Goal: Information Seeking & Learning: Learn about a topic

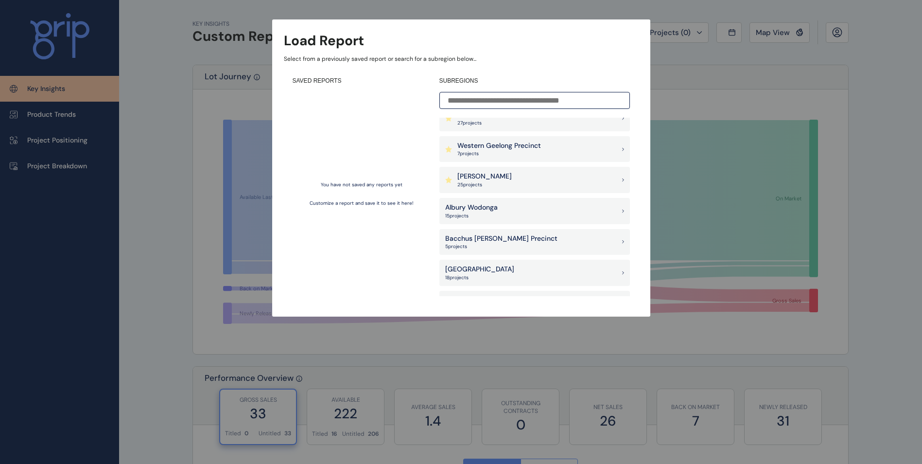
scroll to position [97, 0]
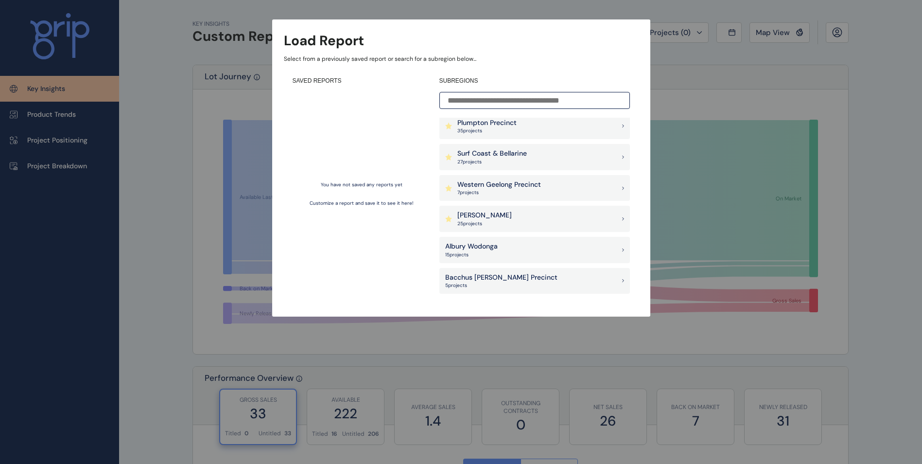
click at [506, 215] on div "[PERSON_NAME] 25 project s" at bounding box center [534, 219] width 191 height 26
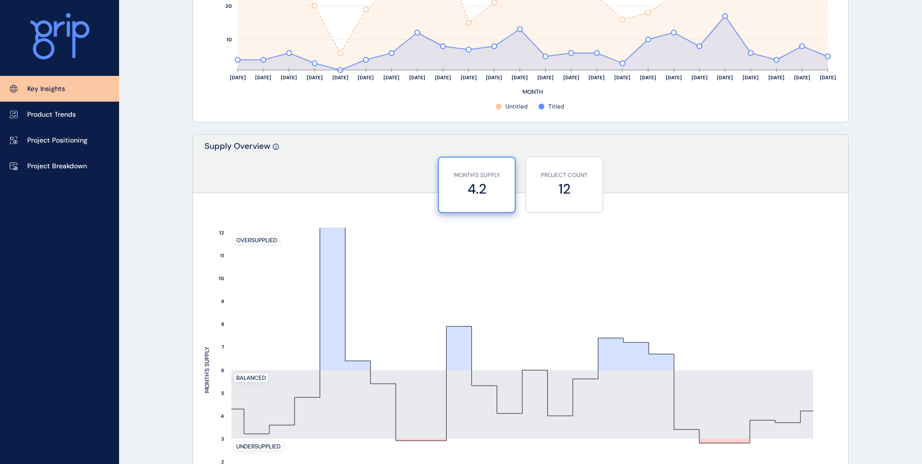
scroll to position [680, 0]
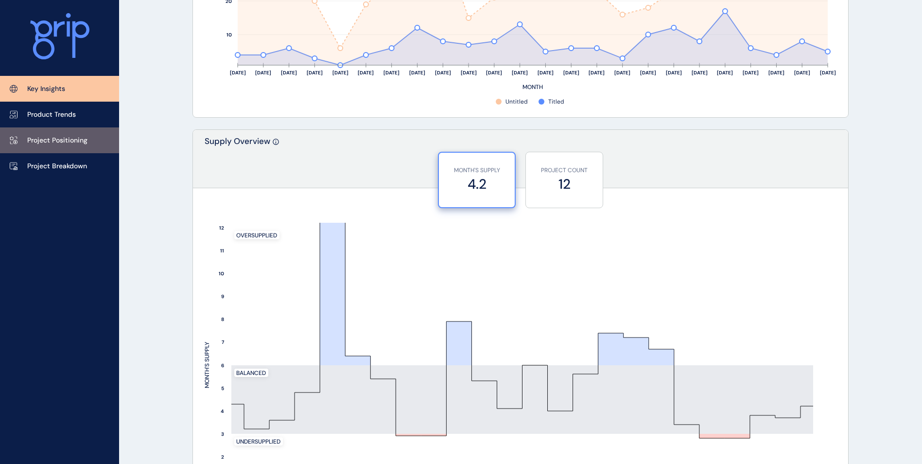
click at [79, 138] on p "Project Positioning" at bounding box center [57, 141] width 60 height 10
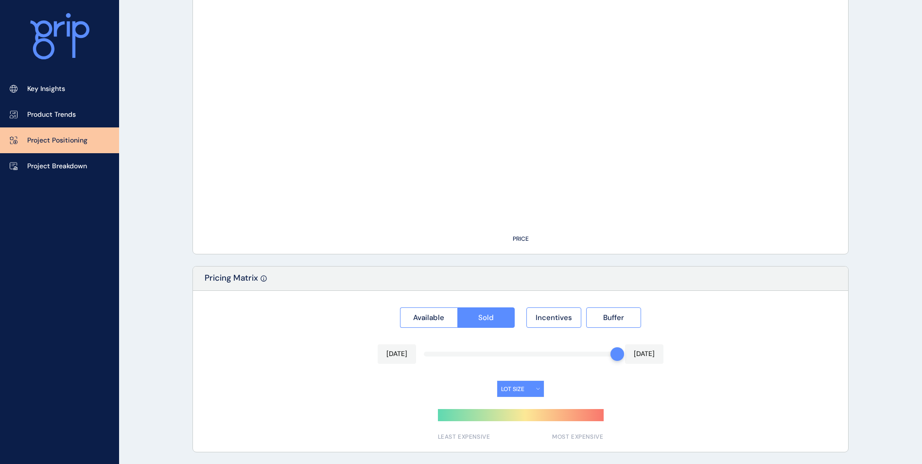
type input "**********"
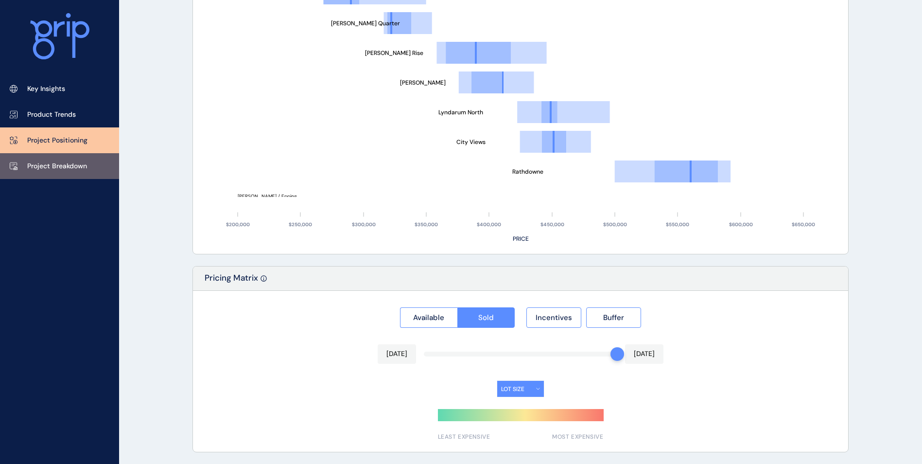
scroll to position [680, 0]
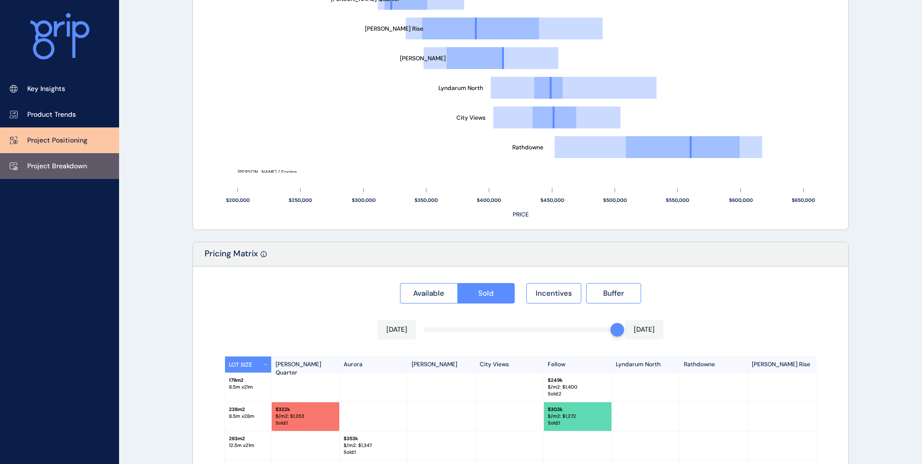
click at [72, 169] on p "Project Breakdown" at bounding box center [57, 166] width 60 height 10
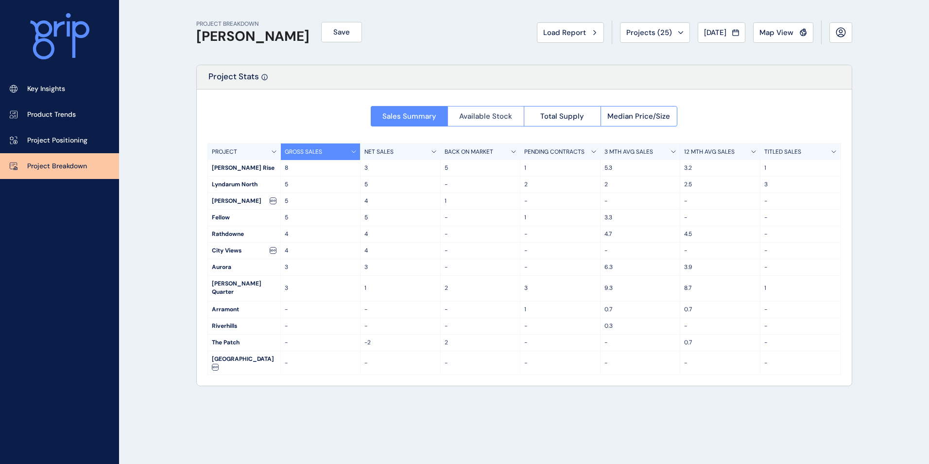
click at [488, 114] on span "Available Stock" at bounding box center [485, 116] width 53 height 10
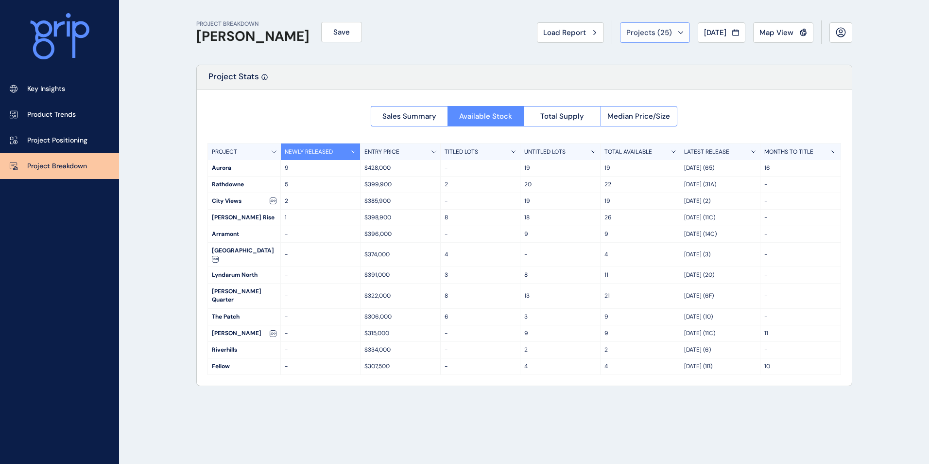
click at [646, 37] on span "Projects ( 25 )" at bounding box center [649, 33] width 46 height 10
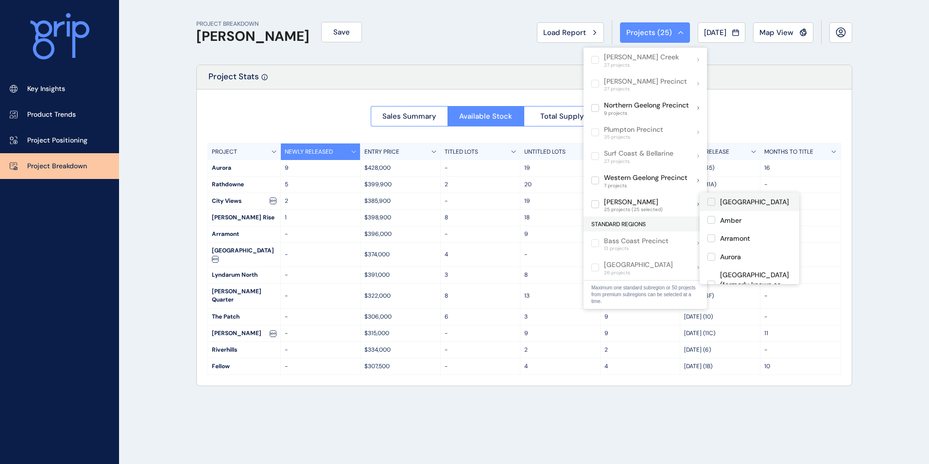
click at [710, 200] on label at bounding box center [712, 202] width 8 height 8
click at [711, 219] on label at bounding box center [712, 220] width 8 height 8
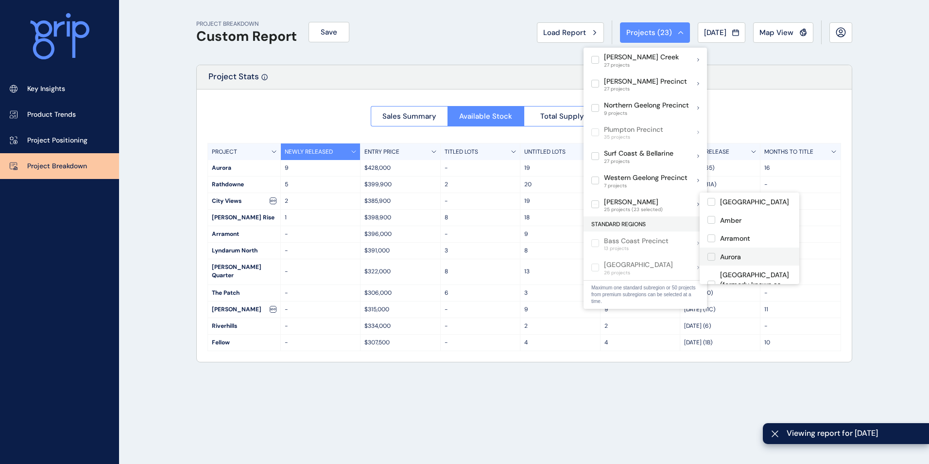
scroll to position [49, 0]
click at [711, 207] on label at bounding box center [712, 208] width 8 height 8
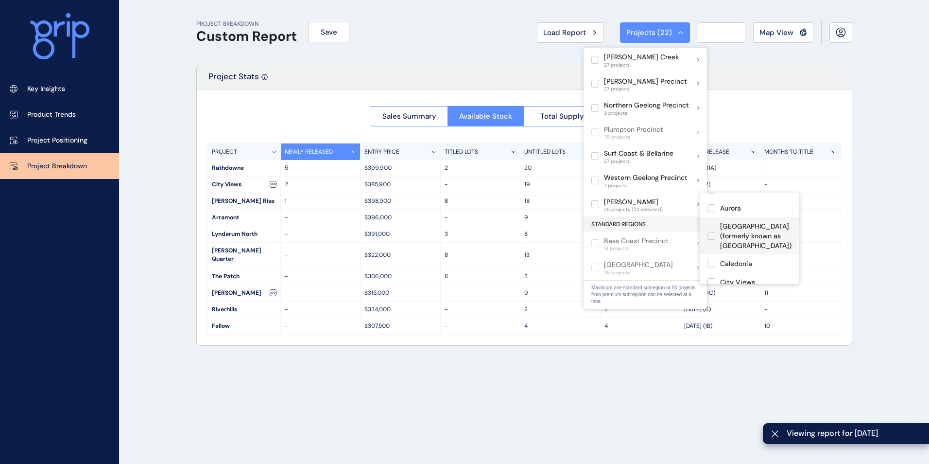
click at [712, 235] on label at bounding box center [712, 236] width 8 height 8
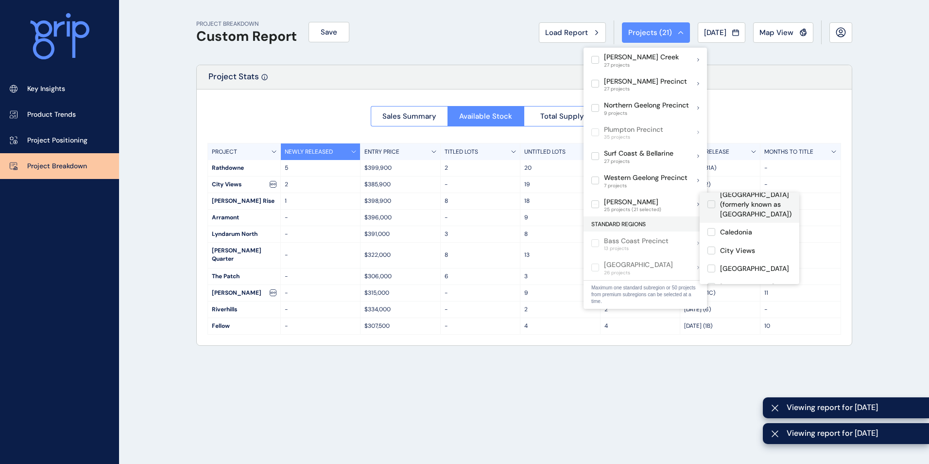
scroll to position [97, 0]
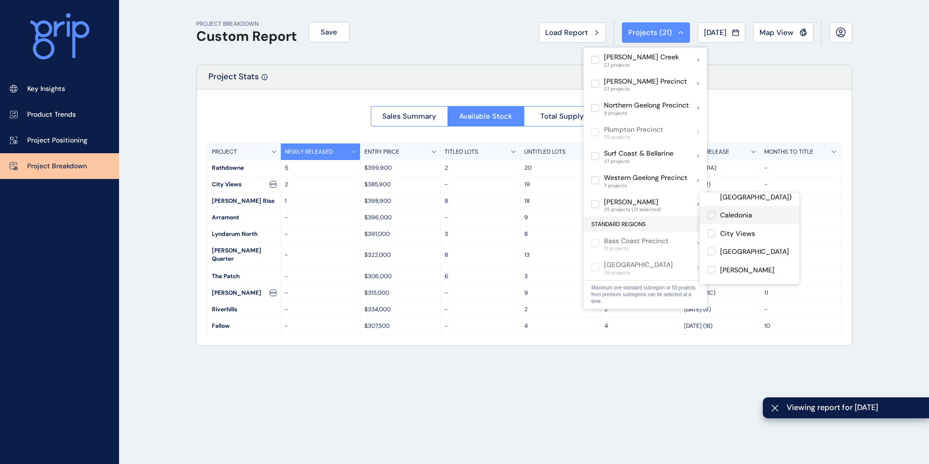
click at [710, 215] on label at bounding box center [712, 215] width 8 height 8
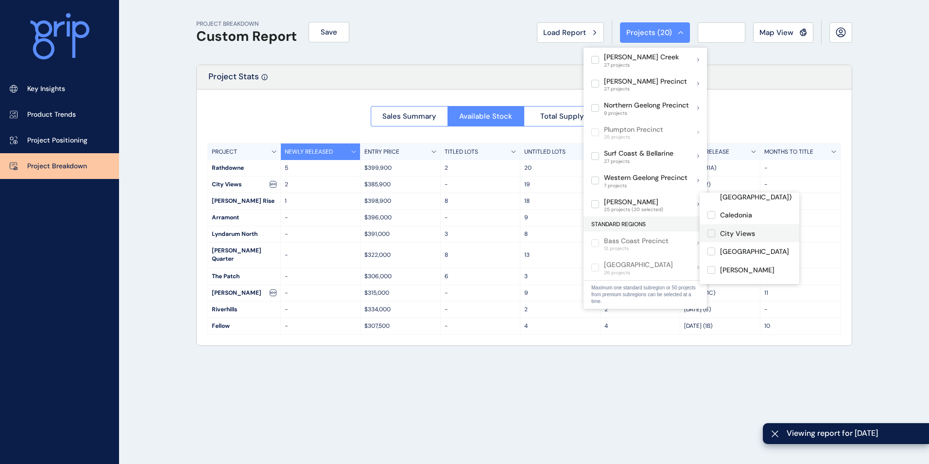
click at [710, 235] on label at bounding box center [712, 233] width 8 height 8
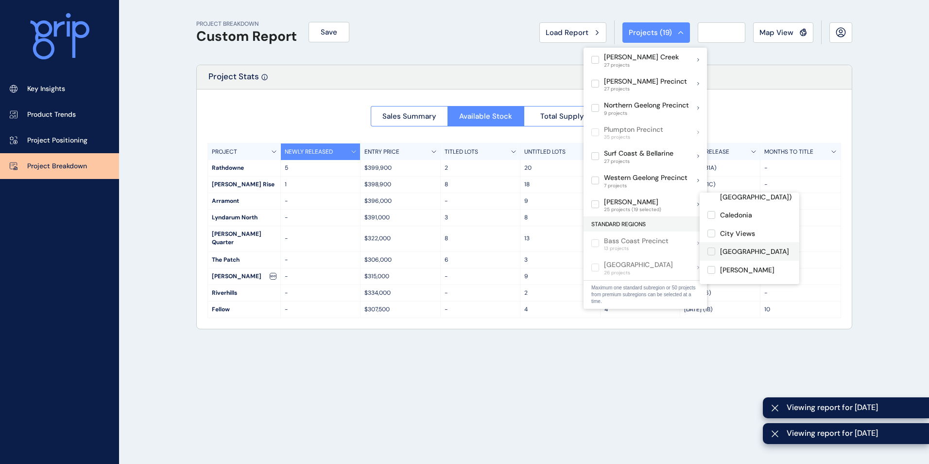
click at [711, 253] on label at bounding box center [712, 251] width 8 height 8
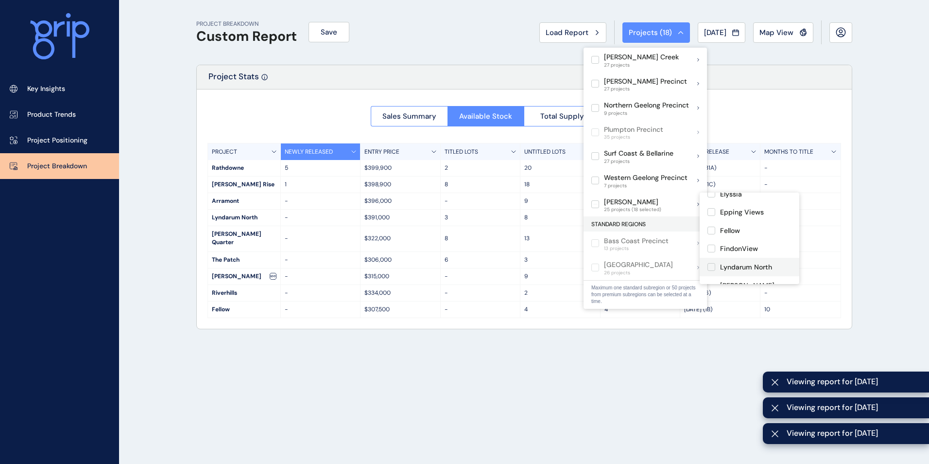
scroll to position [194, 0]
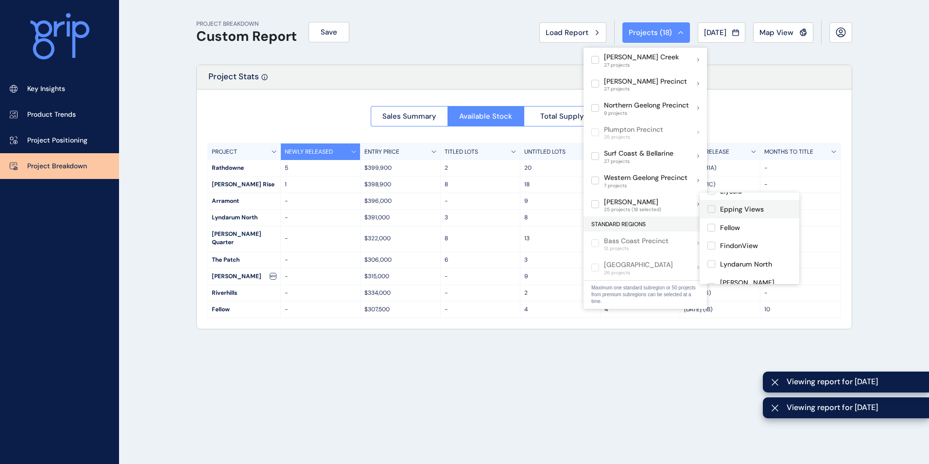
click at [713, 210] on label at bounding box center [712, 209] width 8 height 8
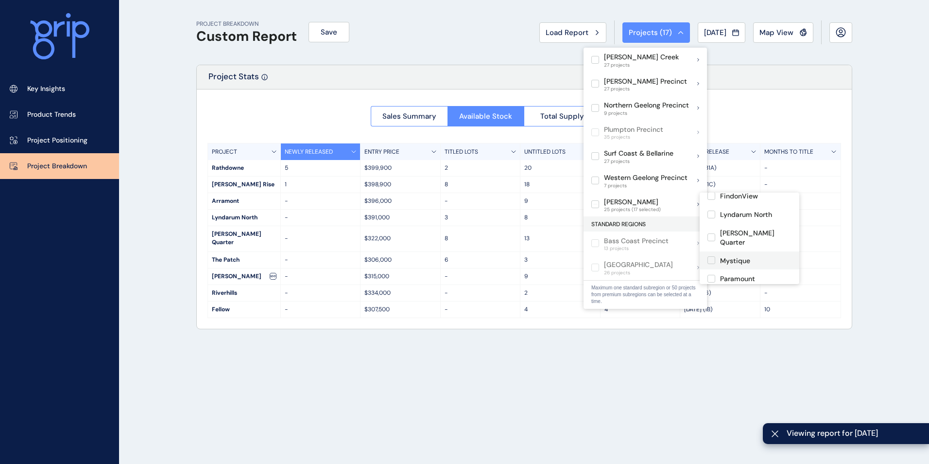
scroll to position [243, 0]
click at [710, 257] on label at bounding box center [712, 261] width 8 height 8
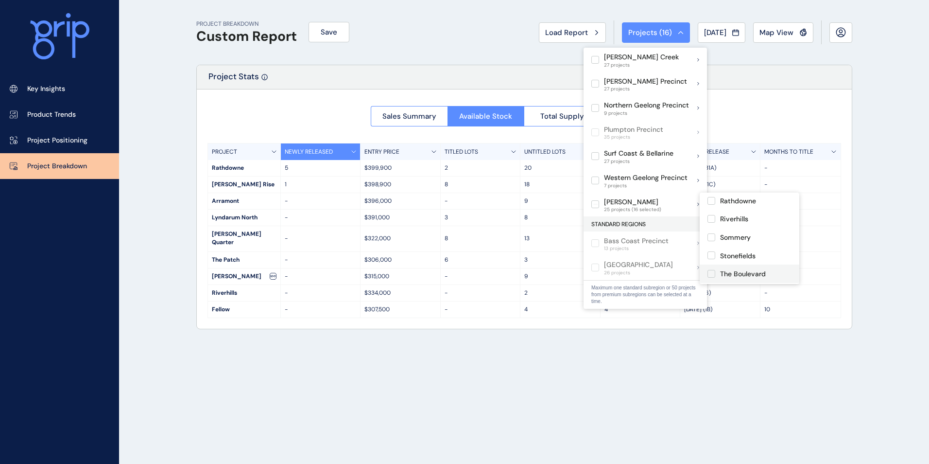
scroll to position [384, 0]
click at [713, 225] on label at bounding box center [712, 229] width 8 height 8
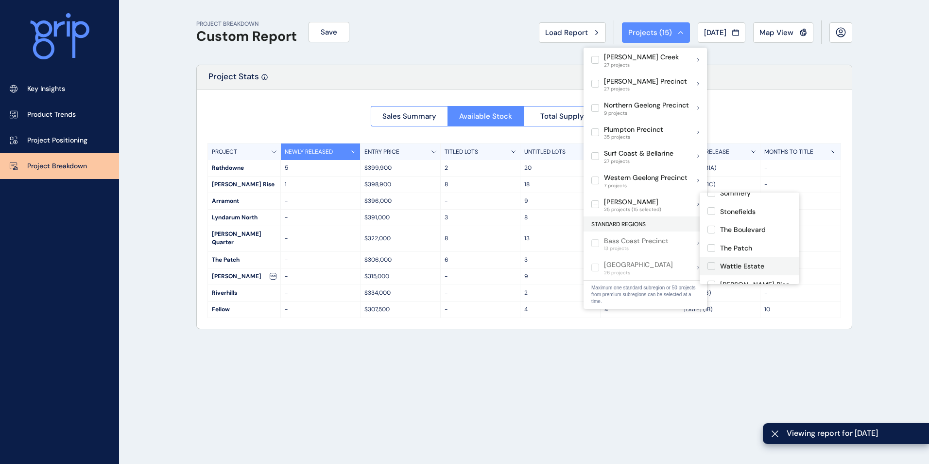
click at [712, 262] on label at bounding box center [712, 266] width 8 height 8
click at [557, 362] on div "PROJECT BREAKDOWN Custom Report Save Load Report Projects ( 14 ) [DATE] 2025 < …" at bounding box center [524, 232] width 680 height 464
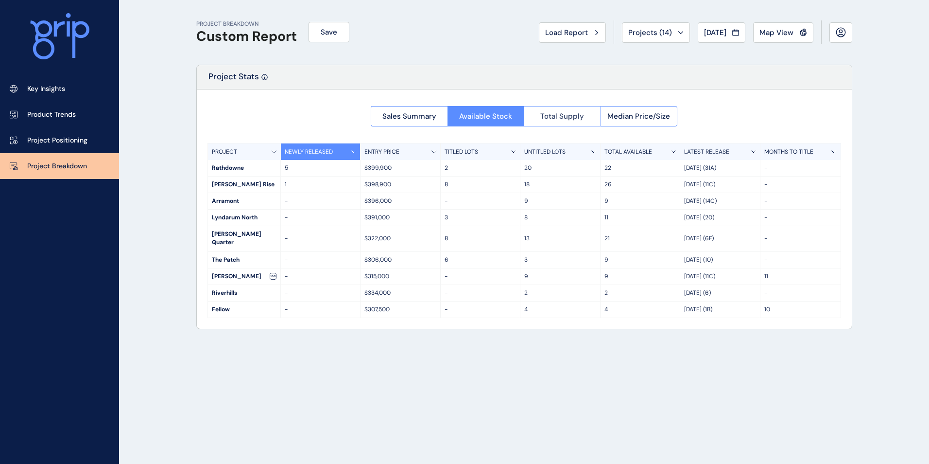
click at [546, 120] on span "Total Supply" at bounding box center [562, 116] width 44 height 10
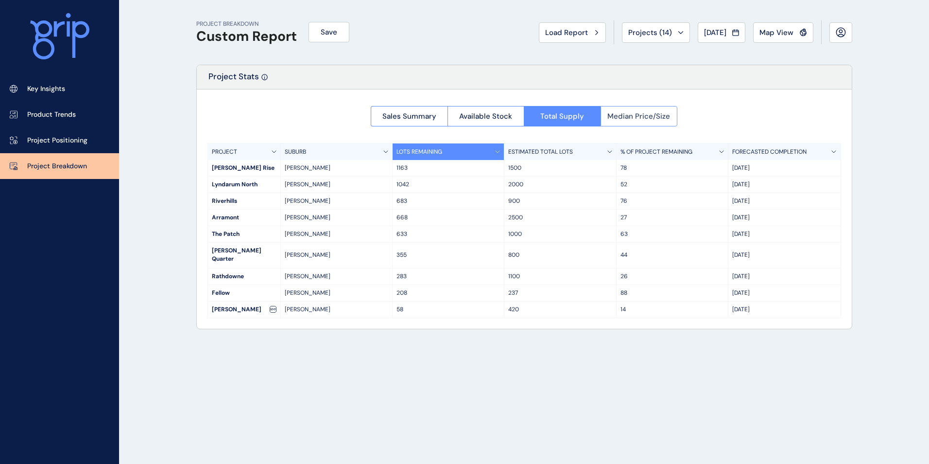
click at [631, 117] on span "Median Price/Size" at bounding box center [638, 116] width 63 height 10
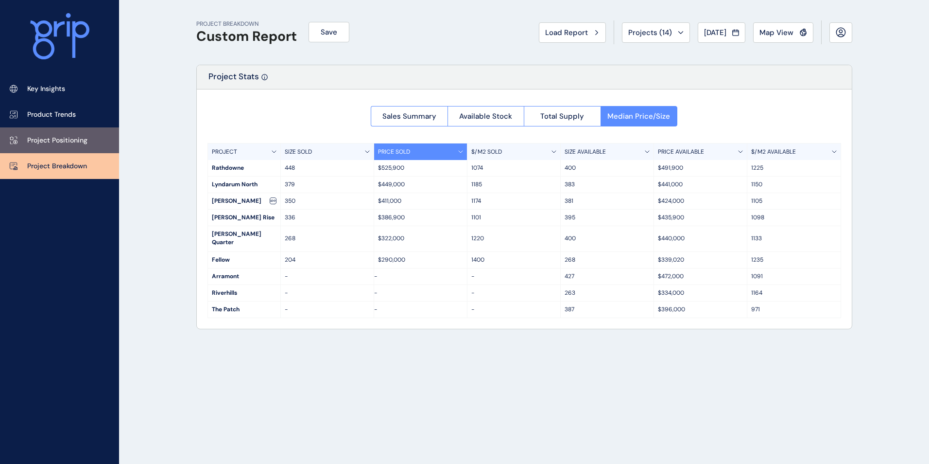
click at [89, 144] on link "Project Positioning" at bounding box center [59, 140] width 119 height 26
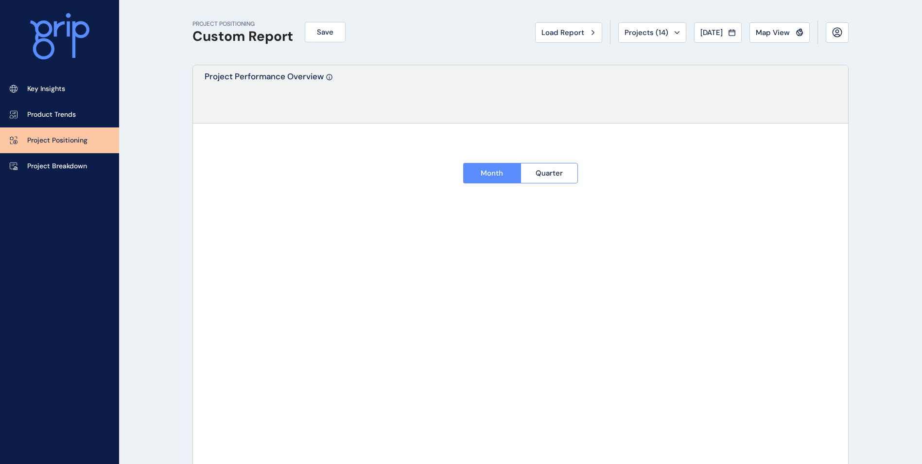
type input "**********"
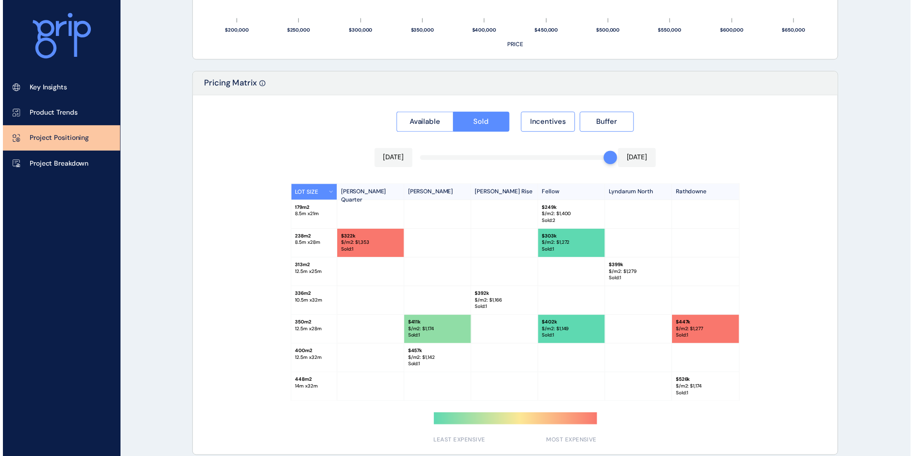
scroll to position [860, 0]
